Goal: Obtain resource: Download file/media

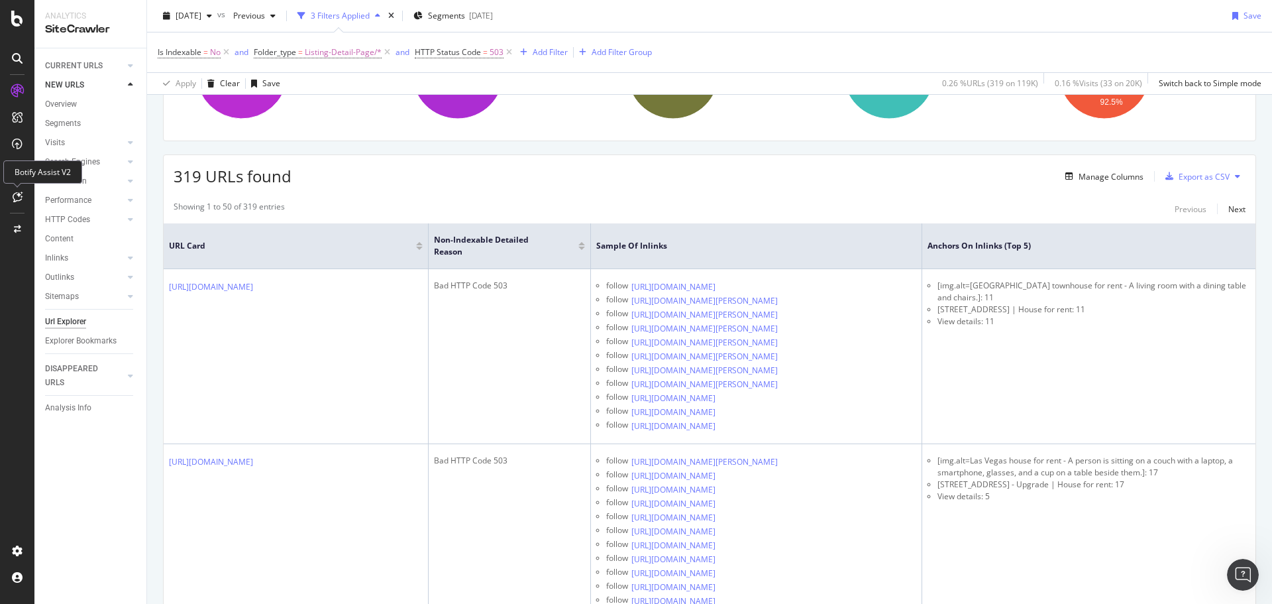
drag, startPoint x: 29, startPoint y: 169, endPoint x: 60, endPoint y: 180, distance: 32.3
click at [29, 169] on div "Botify Assist V2" at bounding box center [42, 171] width 79 height 23
click at [16, 194] on icon at bounding box center [18, 197] width 10 height 11
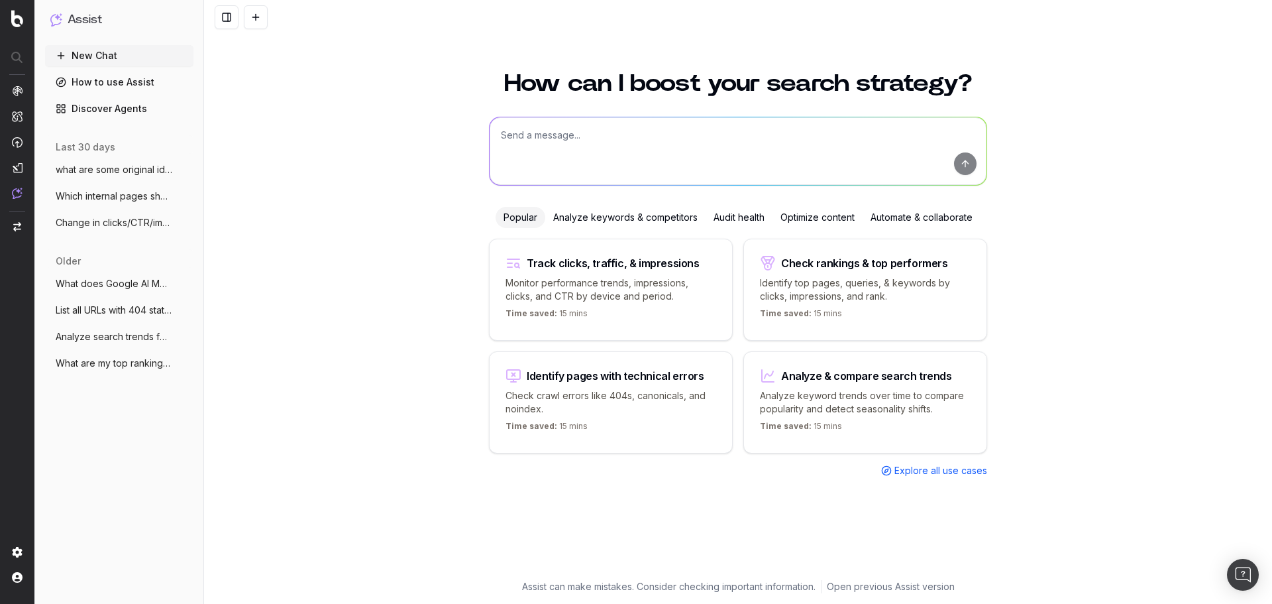
click at [579, 132] on textarea at bounding box center [738, 151] width 497 height 68
type textarea "a"
type textarea "can you get me the listings count HTML extract for a given list of urls from yo…"
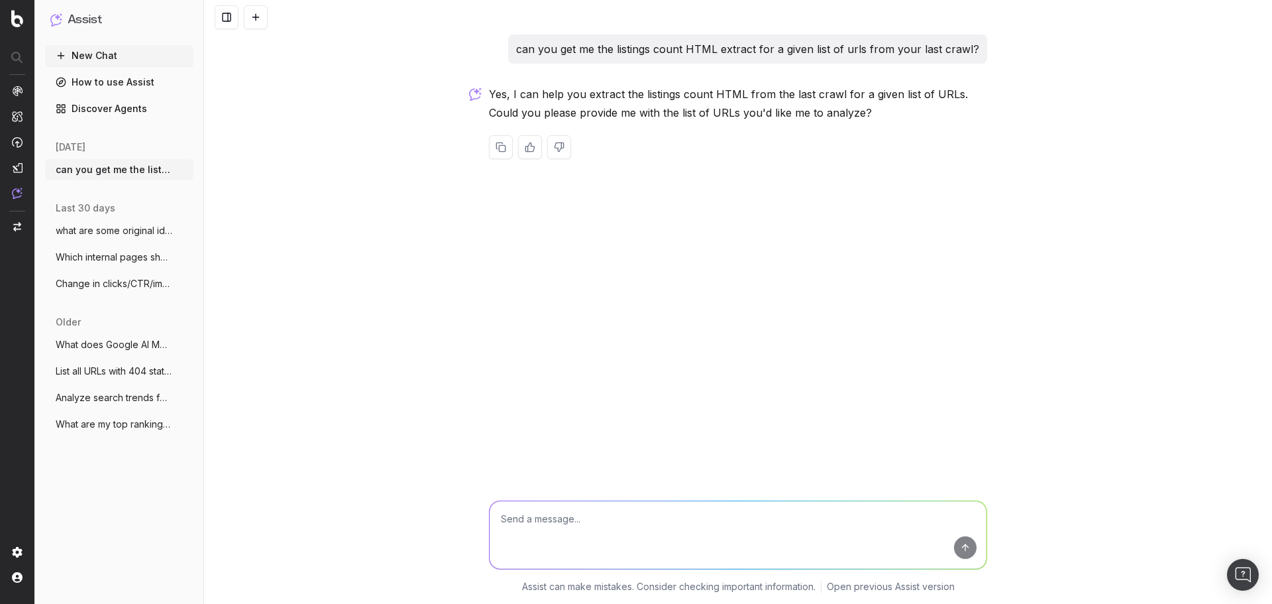
click at [594, 535] on textarea at bounding box center [738, 535] width 497 height 68
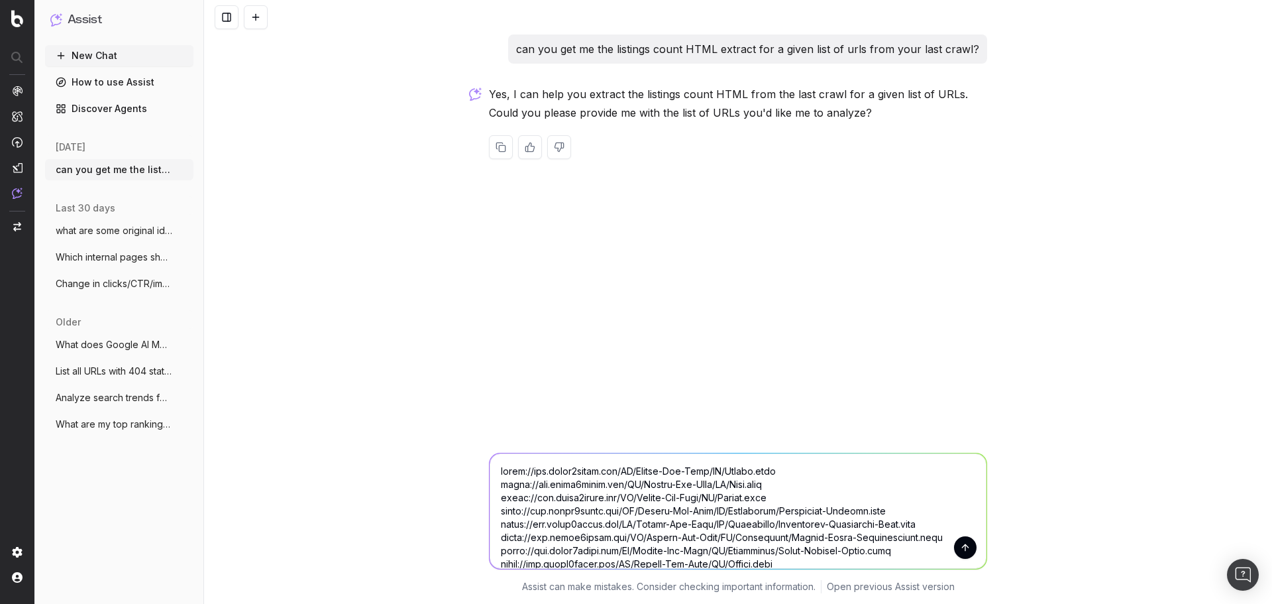
scroll to position [1124639, 0]
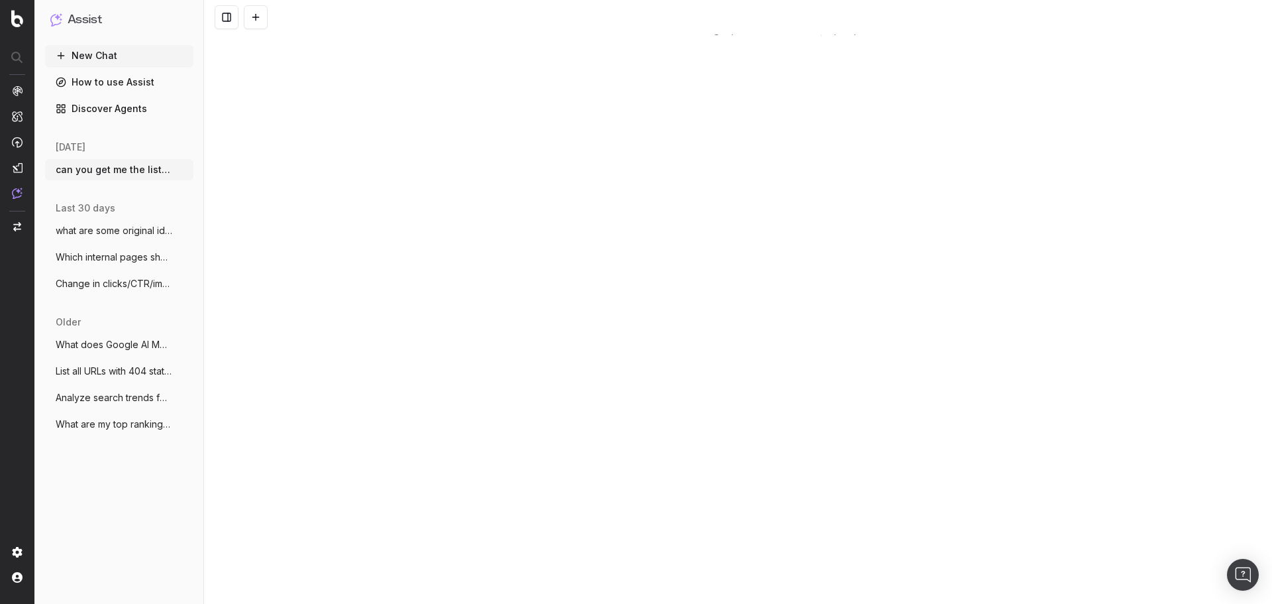
type textarea "https://www.point2homes.com/US/Houses-For-Rent/NC/Butner.html https://www.point…"
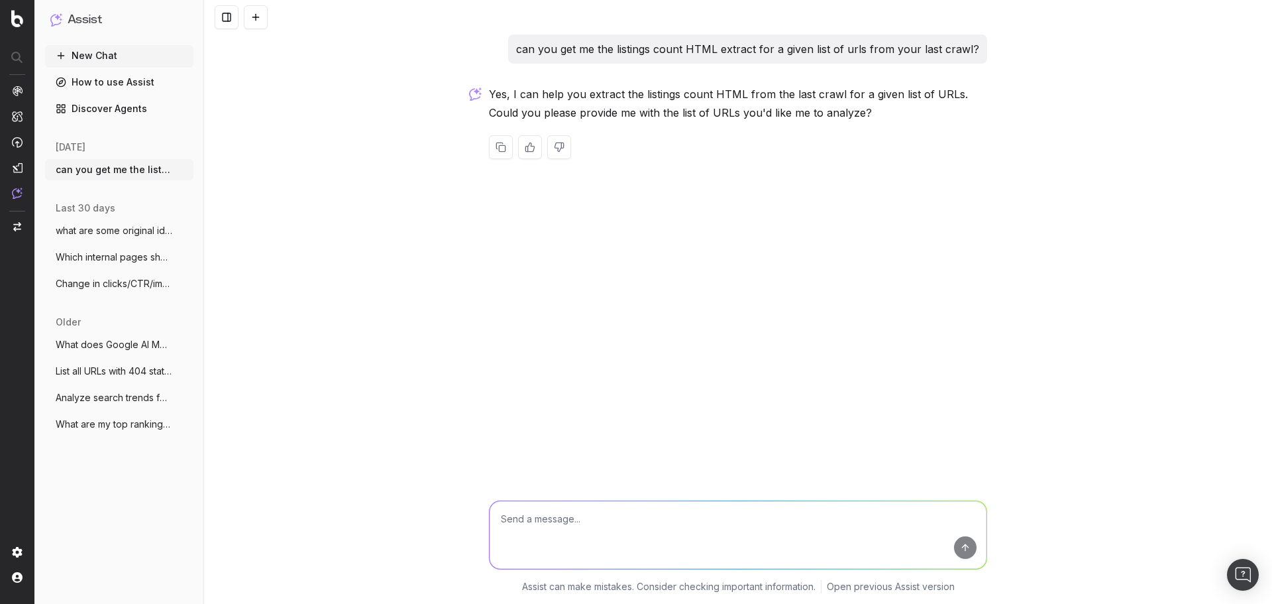
drag, startPoint x: 646, startPoint y: 528, endPoint x: 712, endPoint y: 550, distance: 70.6
click at [645, 528] on textarea at bounding box center [738, 535] width 497 height 68
click at [866, 528] on textarea at bounding box center [738, 535] width 497 height 68
click at [609, 532] on textarea at bounding box center [738, 535] width 497 height 68
click at [710, 534] on textarea at bounding box center [738, 535] width 497 height 68
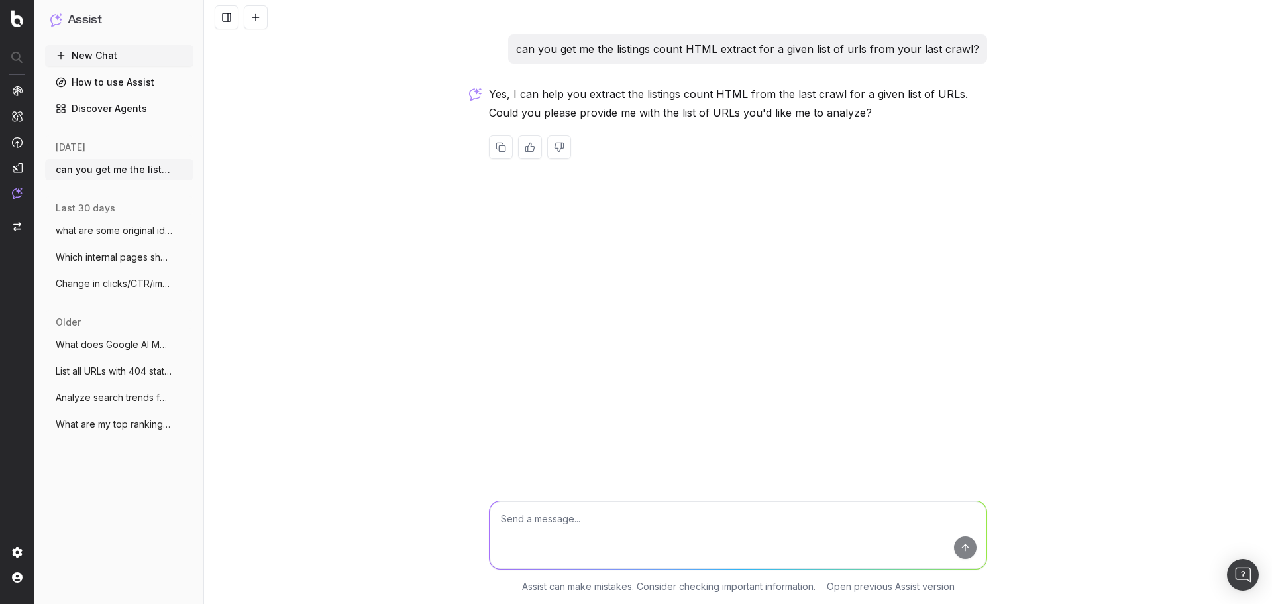
click at [783, 531] on textarea at bounding box center [738, 535] width 497 height 68
paste textarea "[URL][DOMAIN_NAME][PERSON_NAME] [URL][DOMAIN_NAME][PERSON_NAME] [URL][DOMAIN_NA…"
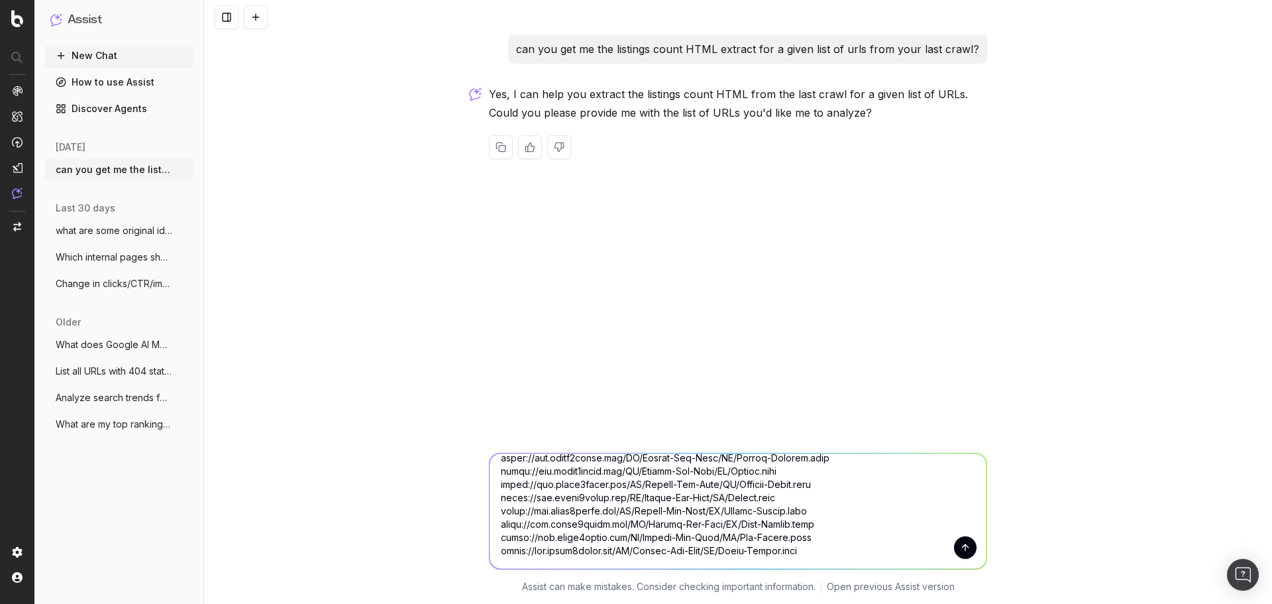
type textarea "[URL][DOMAIN_NAME][PERSON_NAME] [URL][DOMAIN_NAME][PERSON_NAME] [URL][DOMAIN_NA…"
click at [824, 510] on textarea at bounding box center [738, 510] width 497 height 115
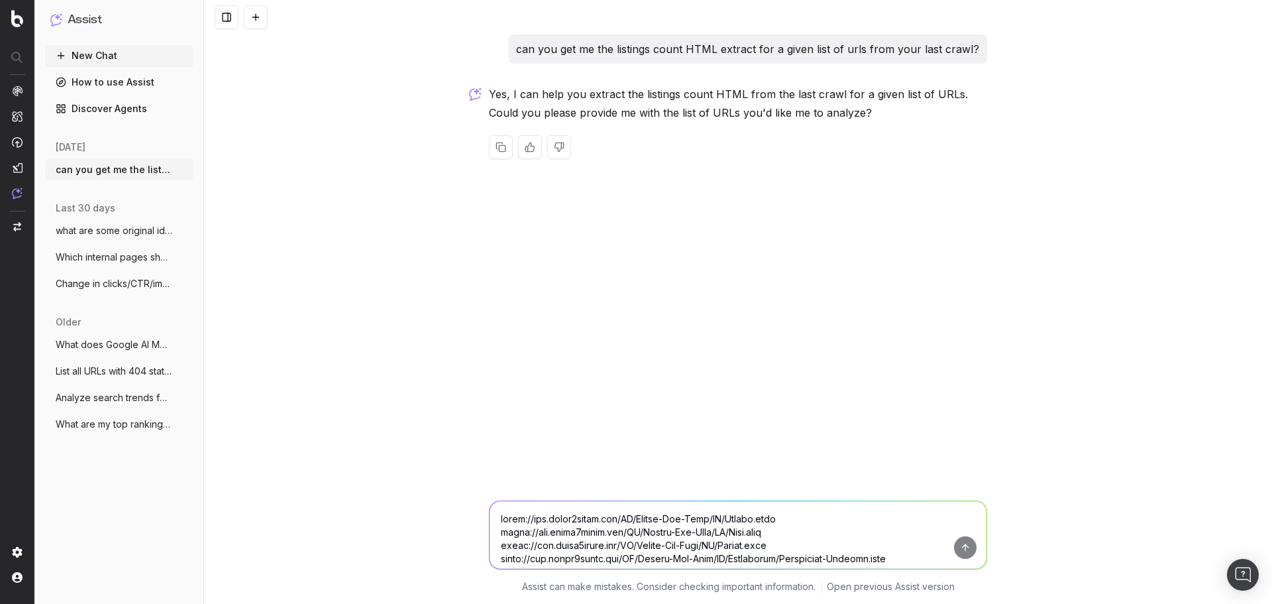
click at [789, 531] on textarea at bounding box center [738, 535] width 497 height 68
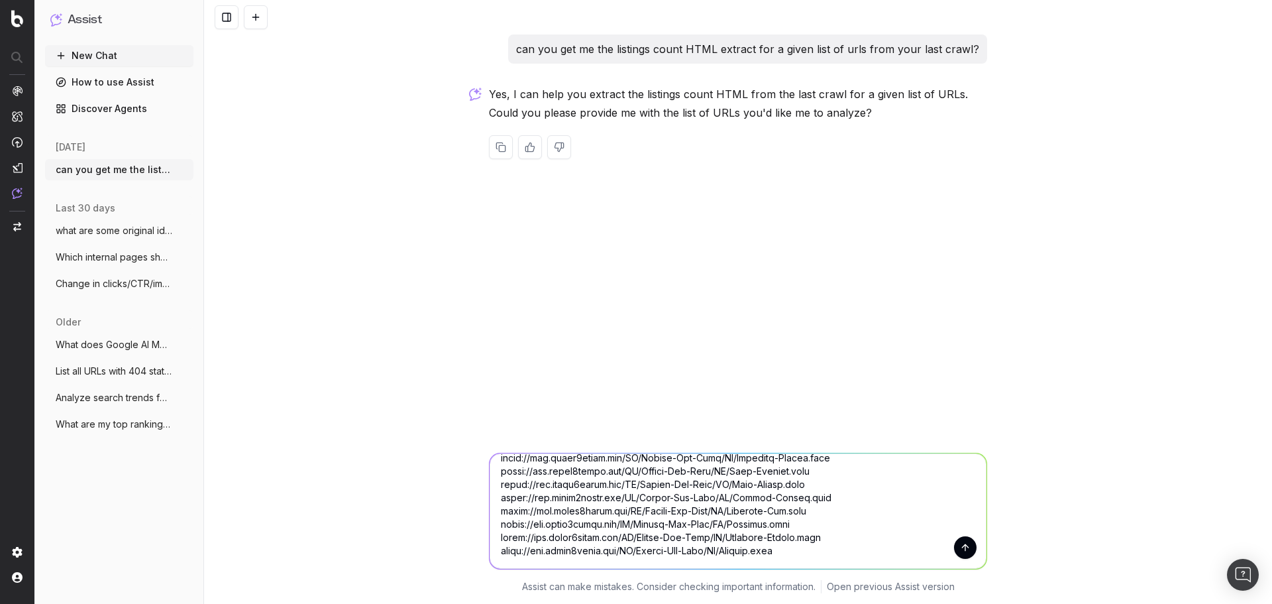
scroll to position [1124638, 0]
click at [822, 551] on textarea at bounding box center [738, 510] width 497 height 115
type textarea "https://www.point2homes.com/US/Houses-For-Rent/NC/Butner.html https://www.point…"
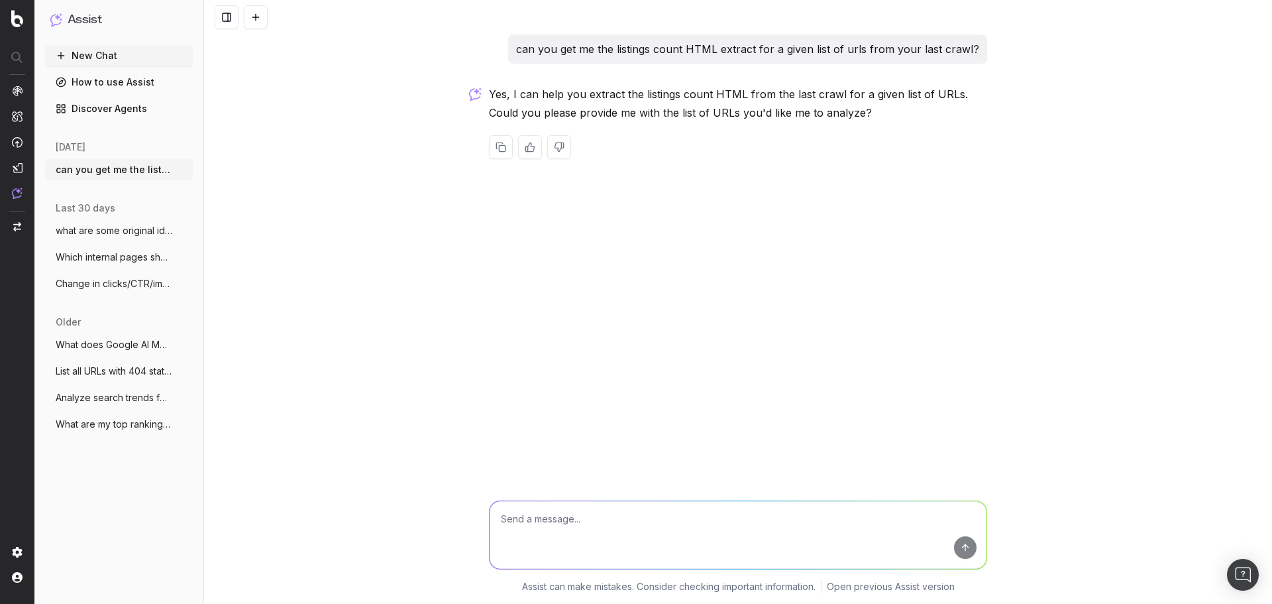
click at [691, 530] on textarea at bounding box center [738, 535] width 497 height 68
click at [591, 516] on textarea at bounding box center [738, 535] width 497 height 68
paste textarea "[URL][DOMAIN_NAME][PERSON_NAME] [URL][DOMAIN_NAME][PERSON_NAME] [URL][DOMAIN_NA…"
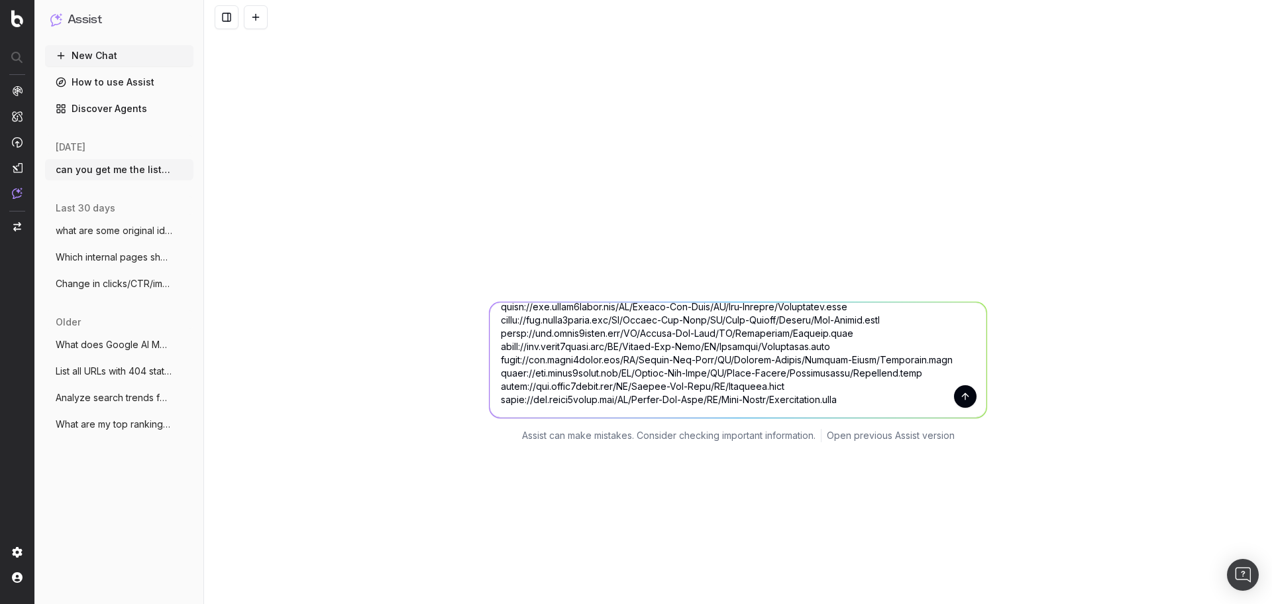
scroll to position [177, 0]
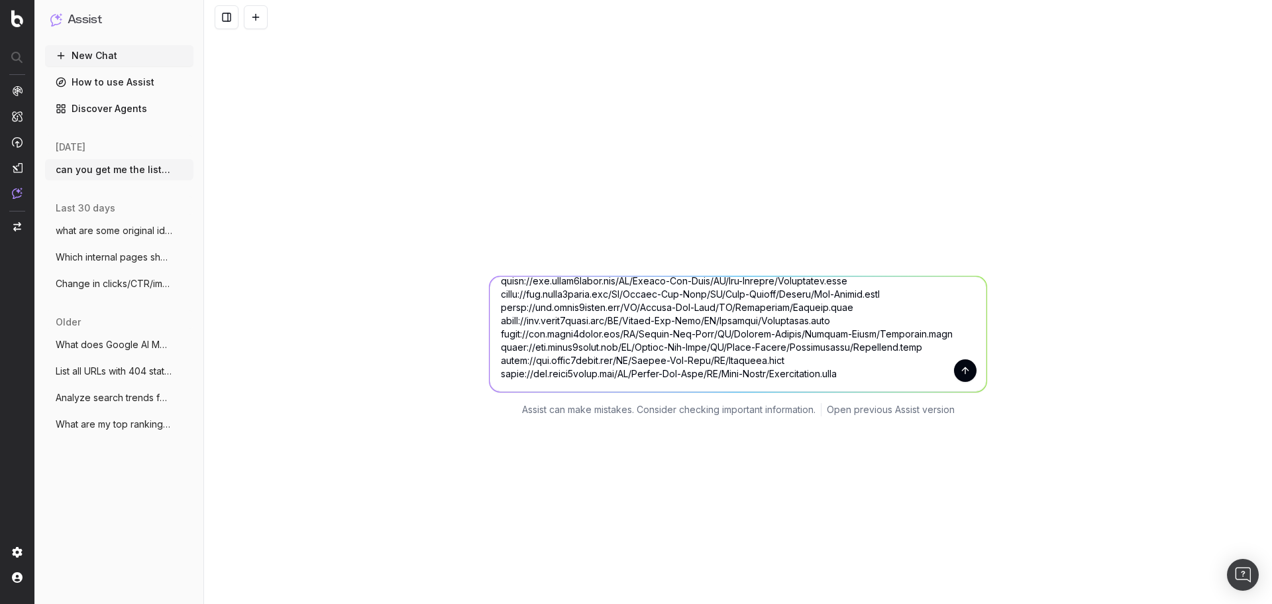
type textarea "[URL][DOMAIN_NAME][PERSON_NAME] [URL][DOMAIN_NAME][PERSON_NAME] [URL][DOMAIN_NA…"
click at [957, 368] on button "submit" at bounding box center [965, 370] width 23 height 23
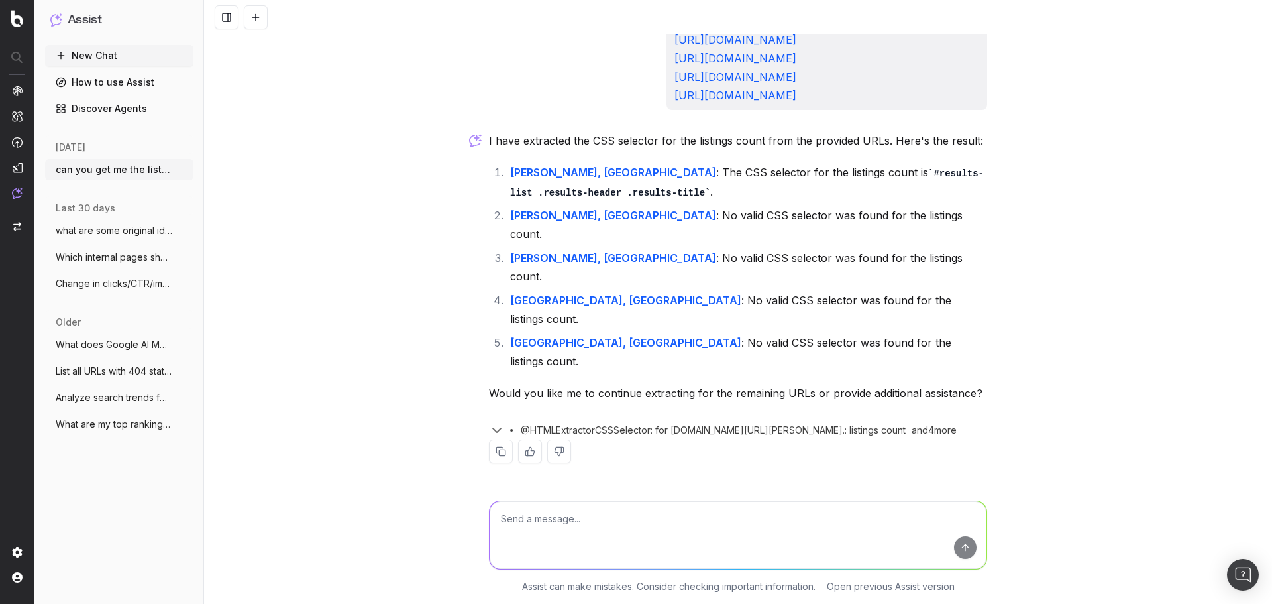
scroll to position [10555, 0]
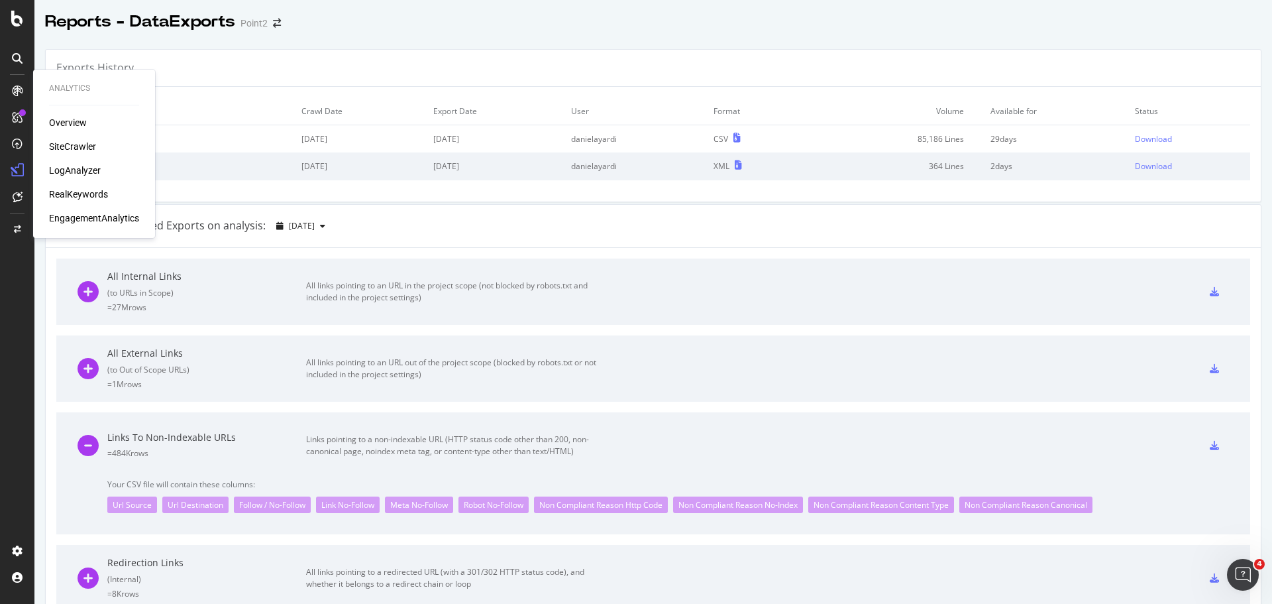
click at [73, 144] on div "SiteCrawler" at bounding box center [72, 146] width 47 height 13
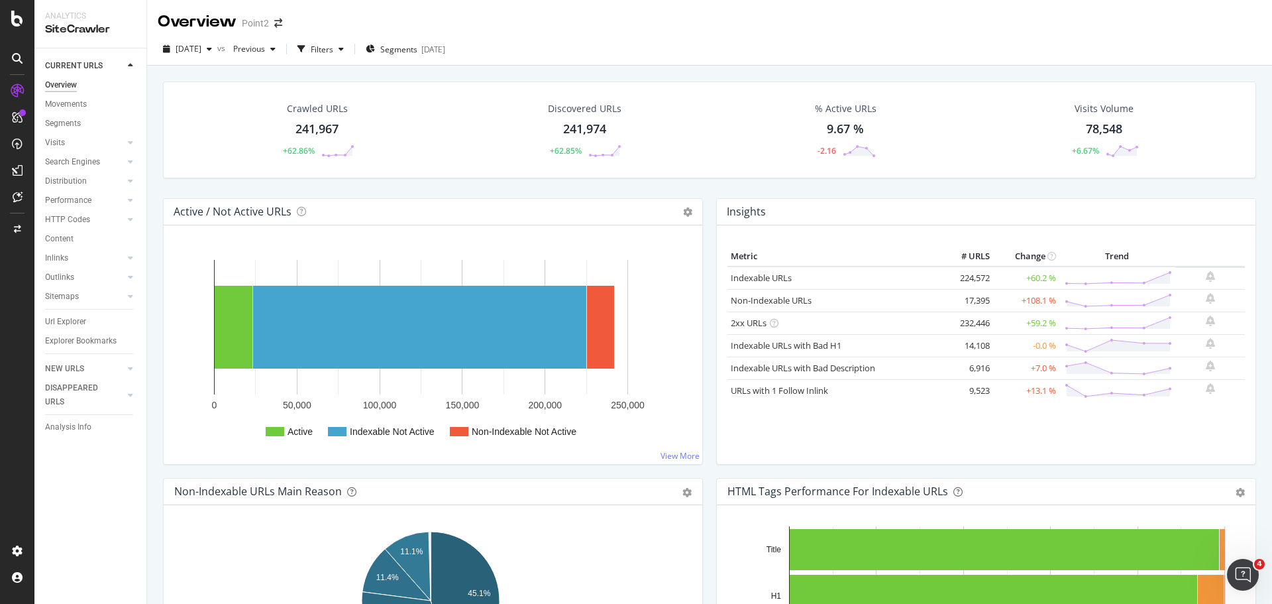
click at [78, 313] on div "Url Explorer" at bounding box center [95, 321] width 101 height 19
click at [78, 317] on div "Url Explorer" at bounding box center [65, 322] width 41 height 14
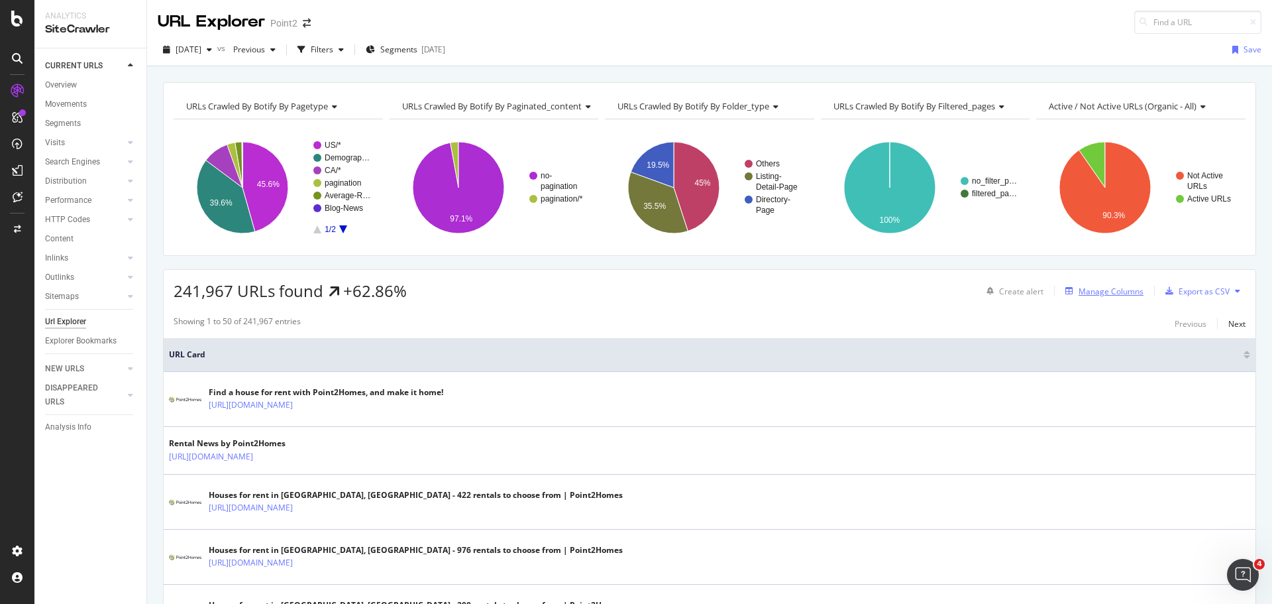
click at [1107, 294] on div "Manage Columns" at bounding box center [1111, 291] width 65 height 11
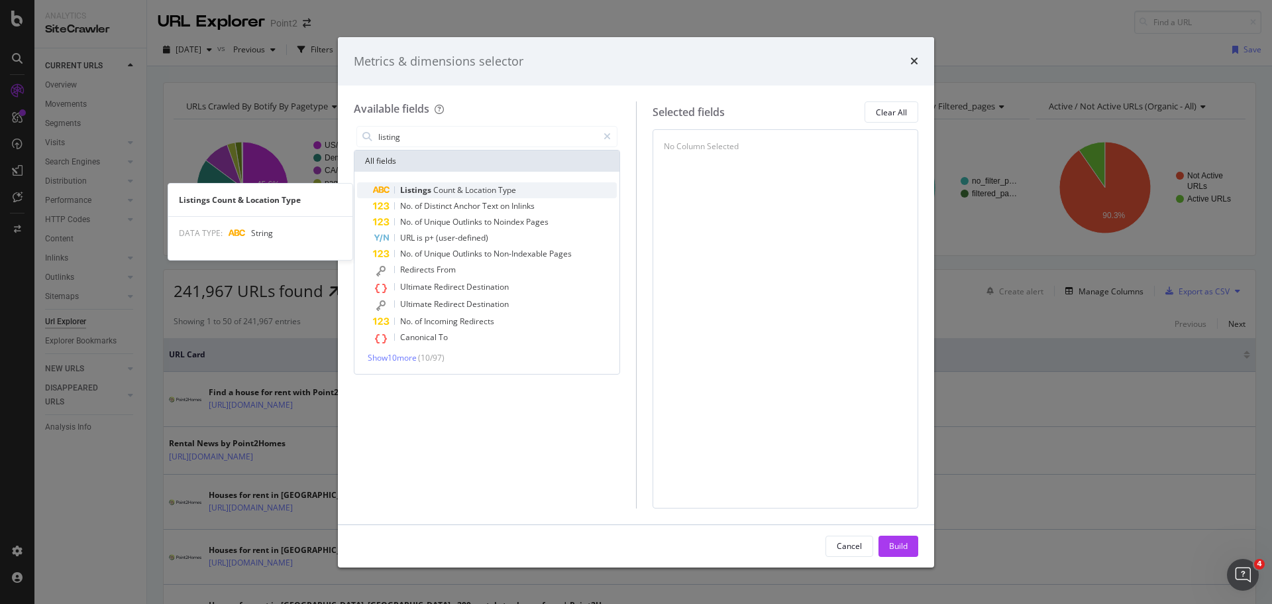
type input "listing"
click at [483, 191] on span "Location" at bounding box center [481, 189] width 33 height 11
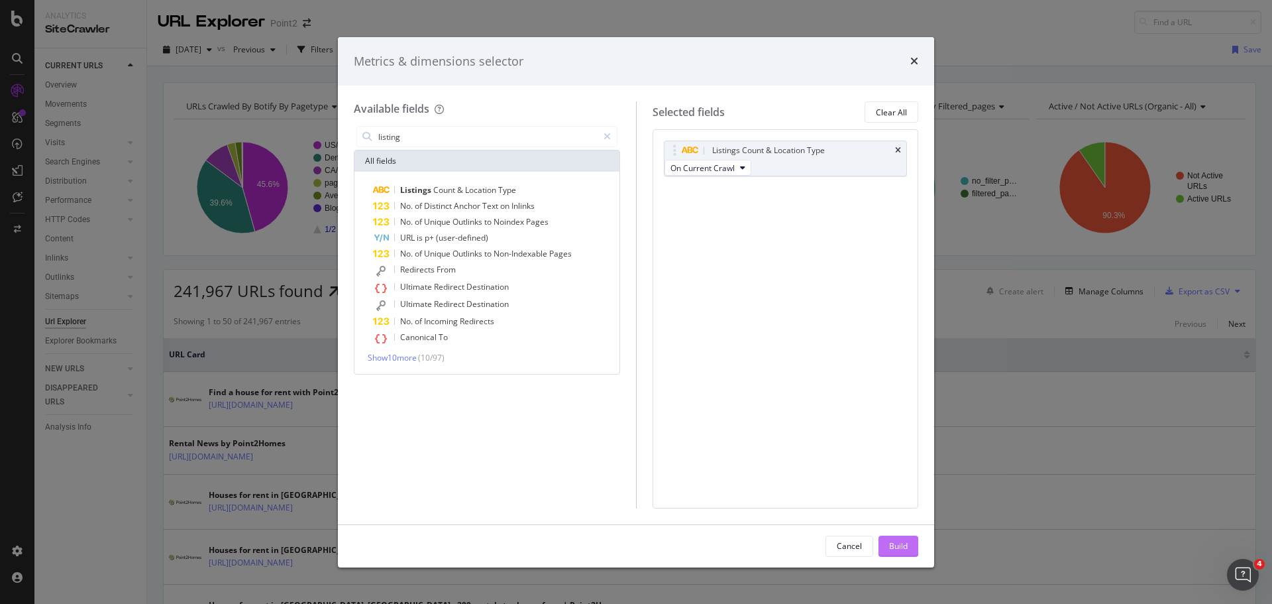
click at [895, 538] on div "Build" at bounding box center [898, 546] width 19 height 20
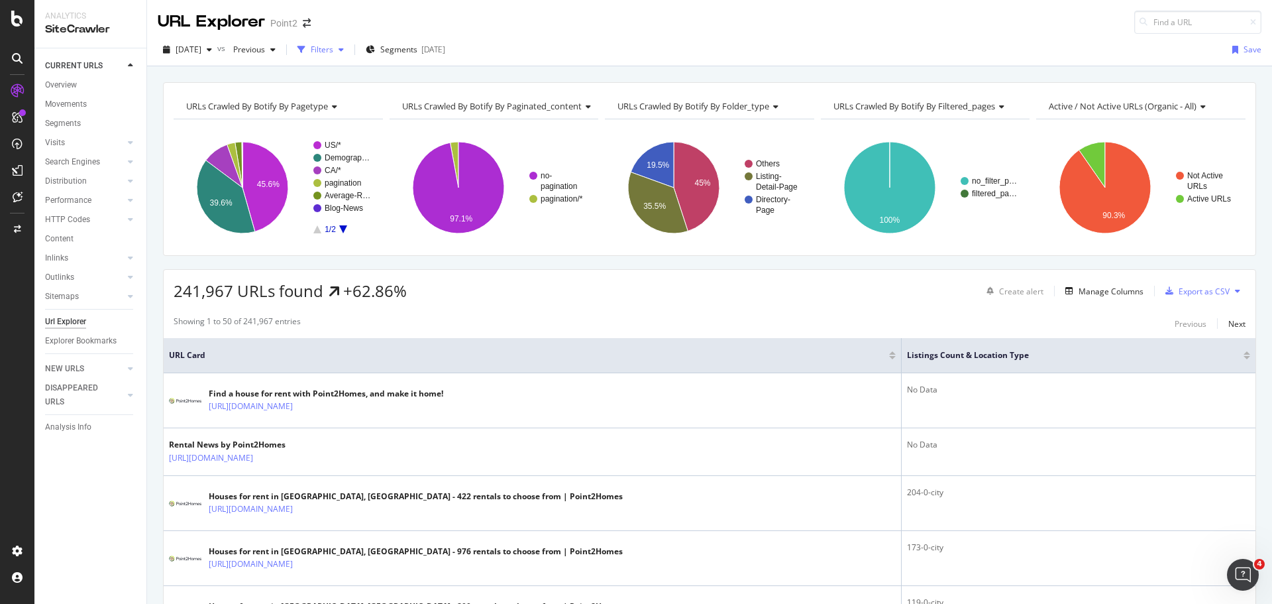
click at [333, 48] on div "Filters" at bounding box center [322, 49] width 23 height 11
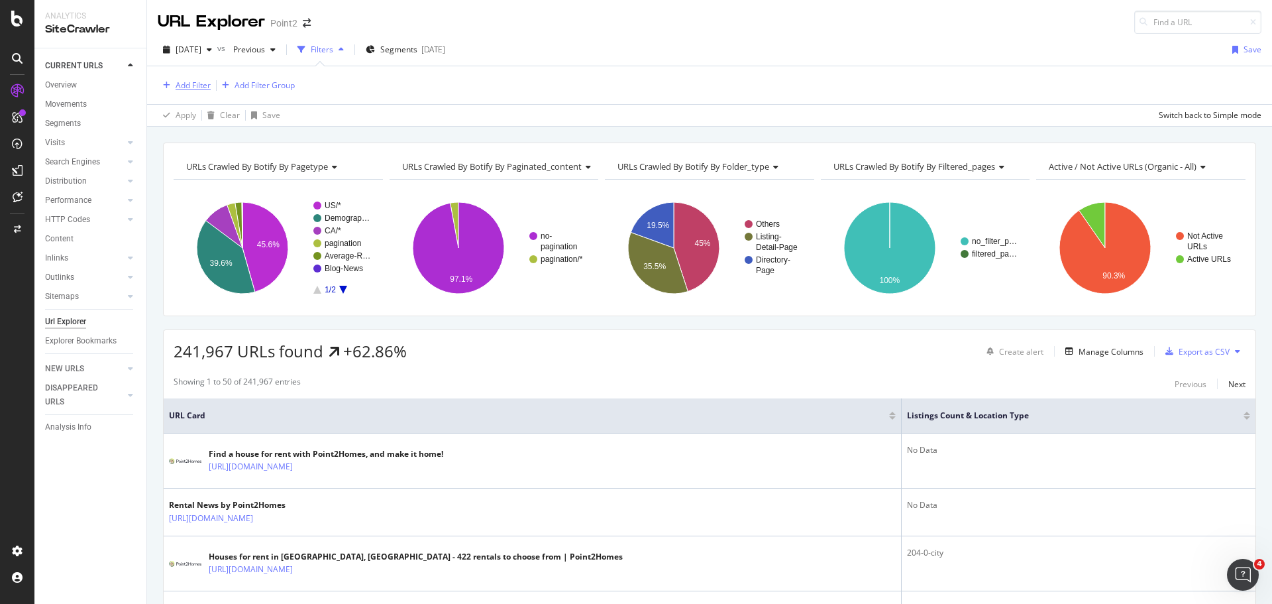
click at [186, 81] on div "Add Filter" at bounding box center [193, 85] width 35 height 11
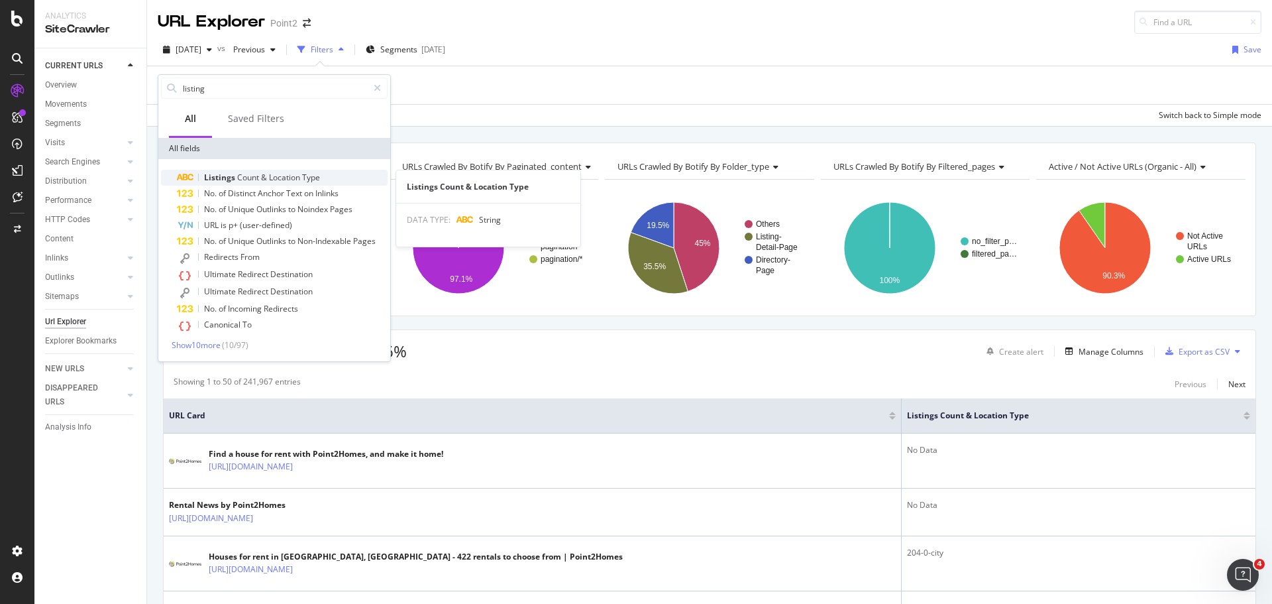
type input "listing"
click at [304, 177] on span "Type" at bounding box center [311, 177] width 18 height 11
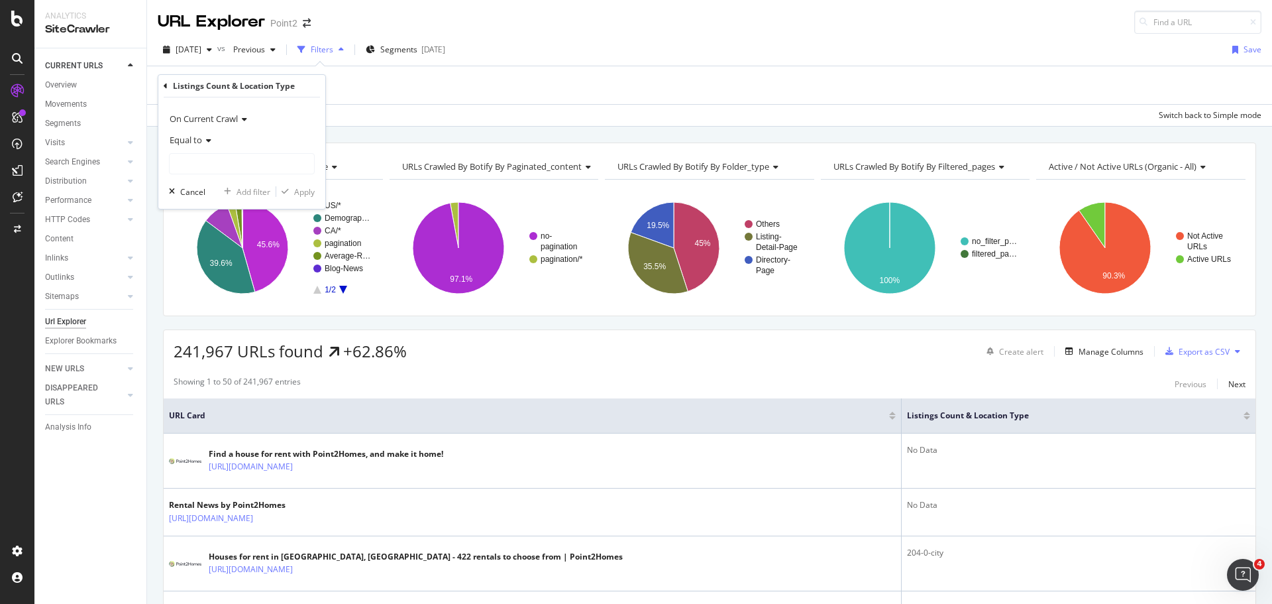
click at [196, 142] on span "Equal to" at bounding box center [186, 140] width 32 height 12
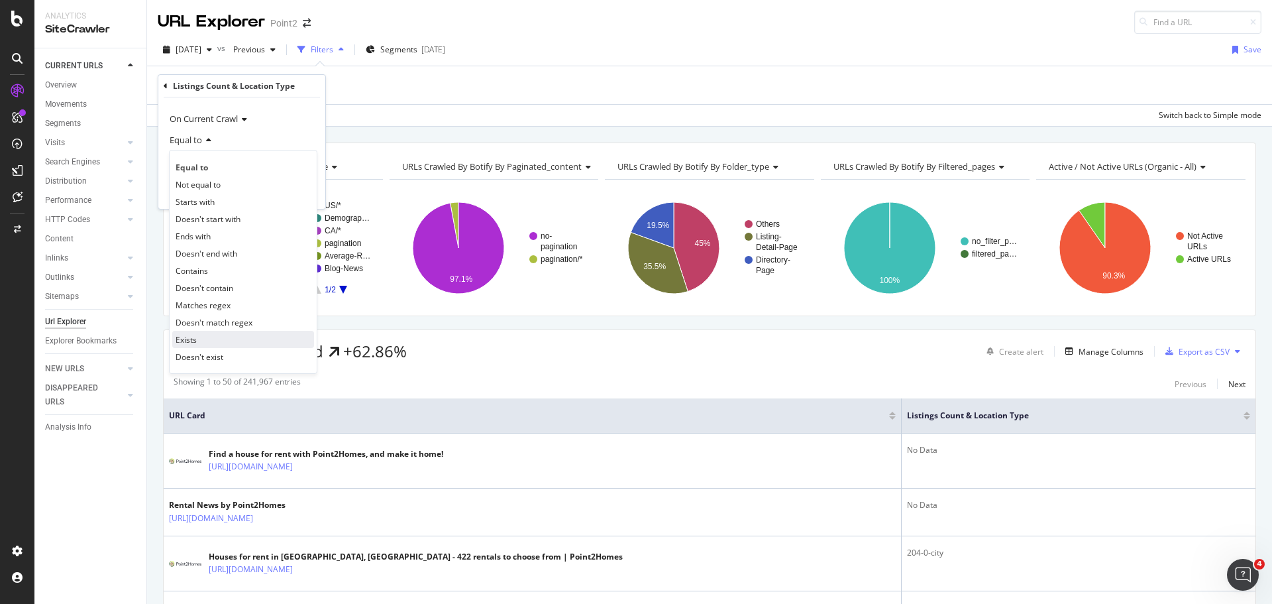
click at [217, 343] on div "Exists" at bounding box center [243, 339] width 142 height 17
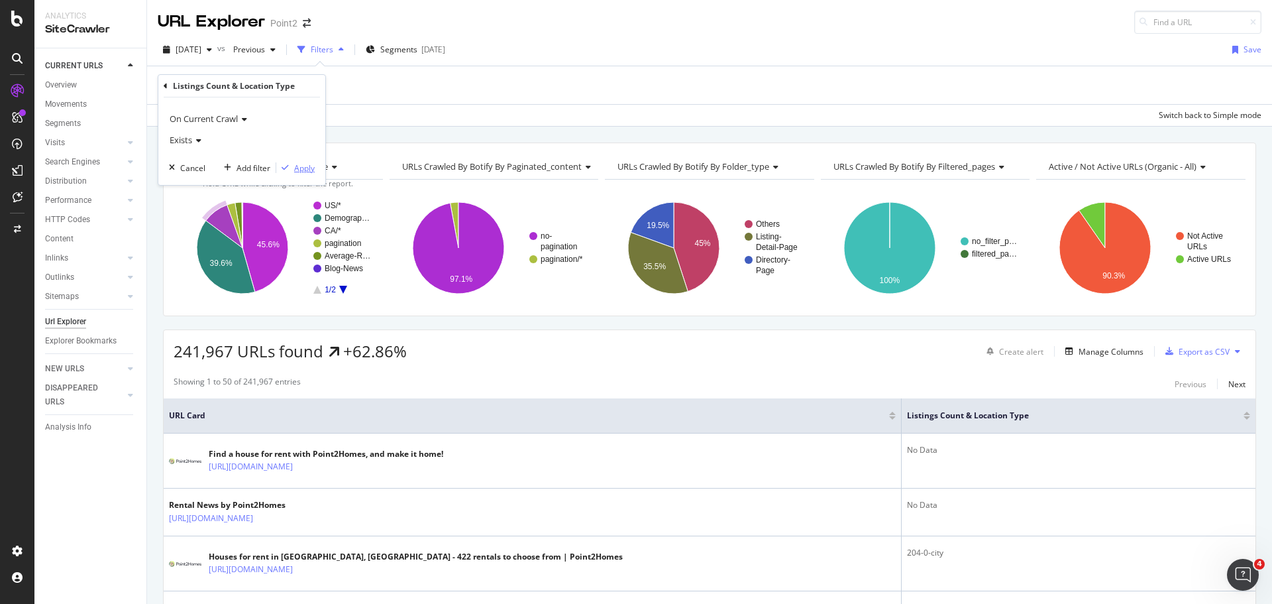
click at [308, 164] on div "Apply" at bounding box center [304, 167] width 21 height 11
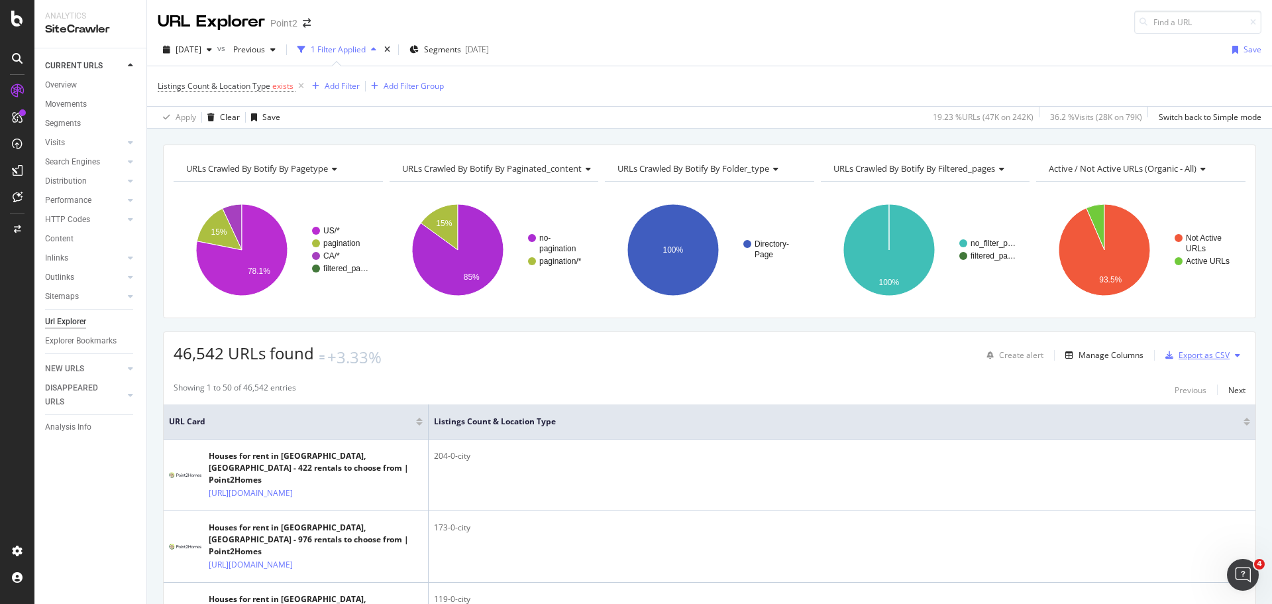
click at [1212, 349] on div "Export as CSV" at bounding box center [1204, 354] width 51 height 11
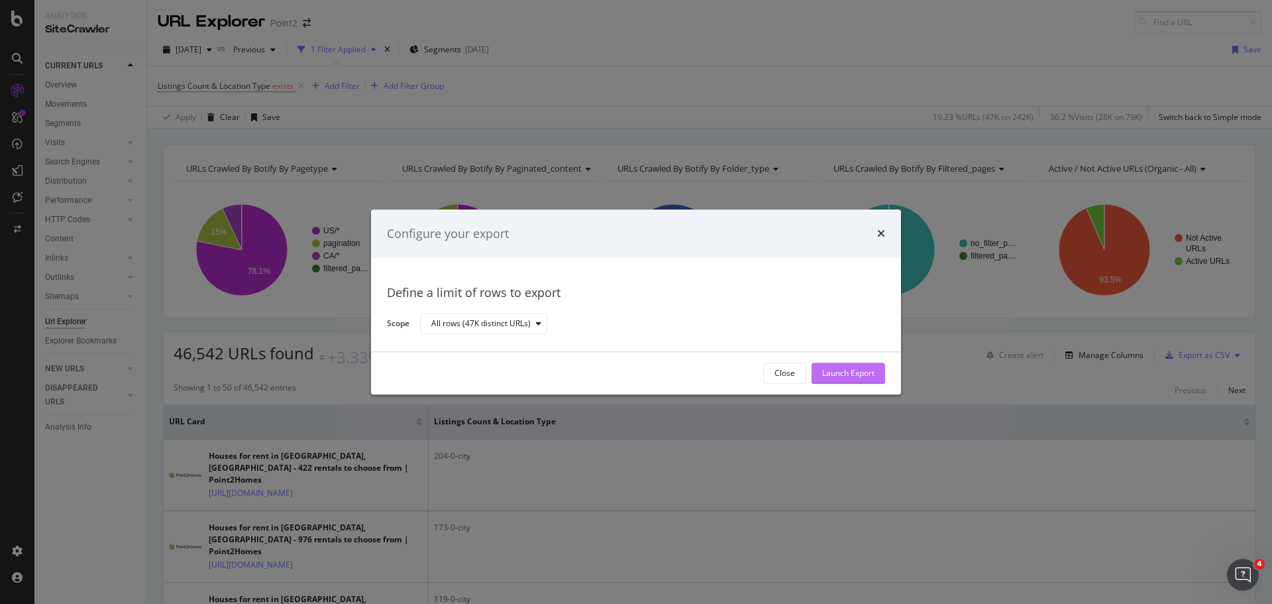
click at [865, 381] on div "Launch Export" at bounding box center [848, 373] width 52 height 20
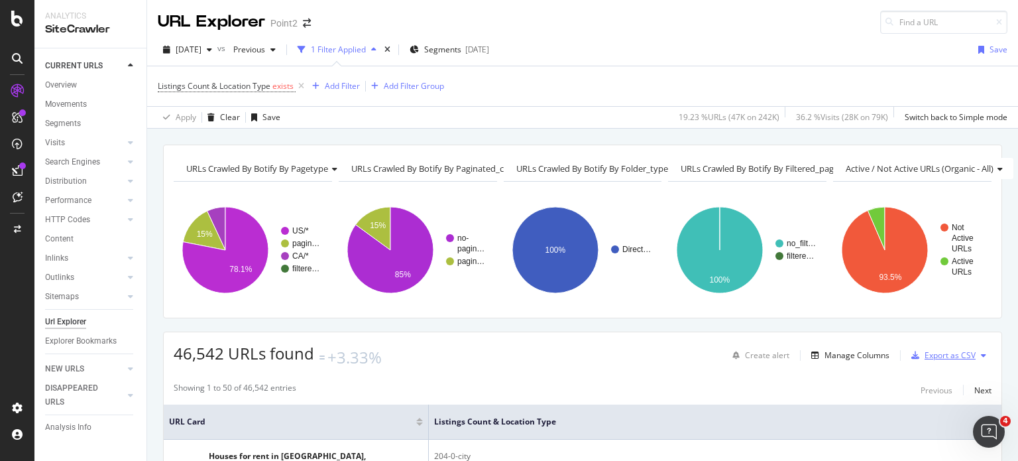
scroll to position [2, 0]
